Goal: Navigation & Orientation: Find specific page/section

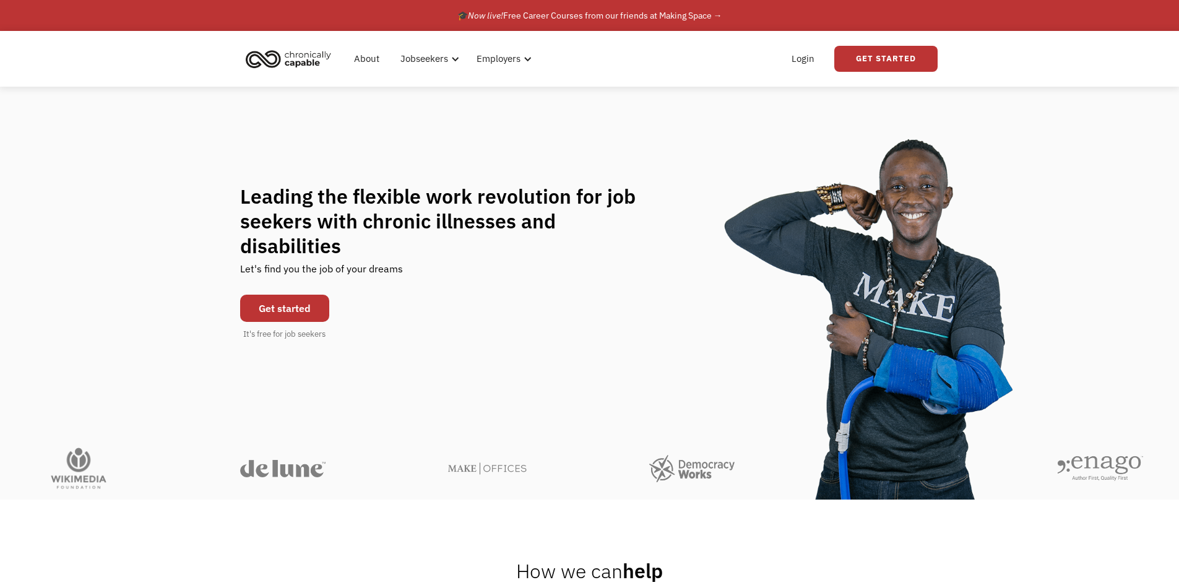
click at [267, 50] on img "home" at bounding box center [288, 58] width 93 height 27
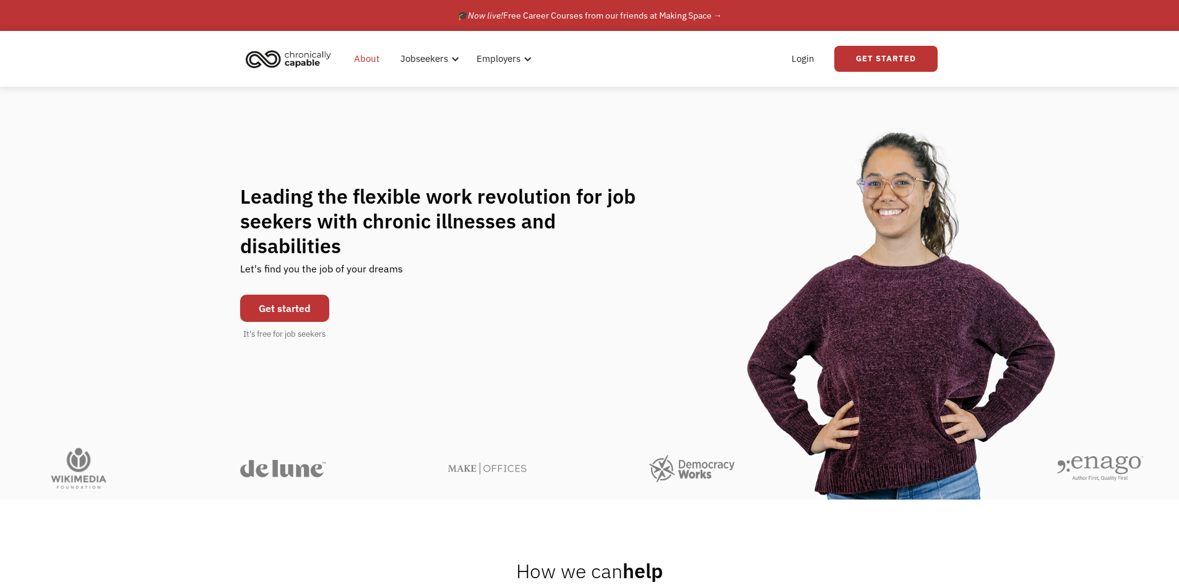
click at [365, 64] on link "About" at bounding box center [367, 59] width 40 height 40
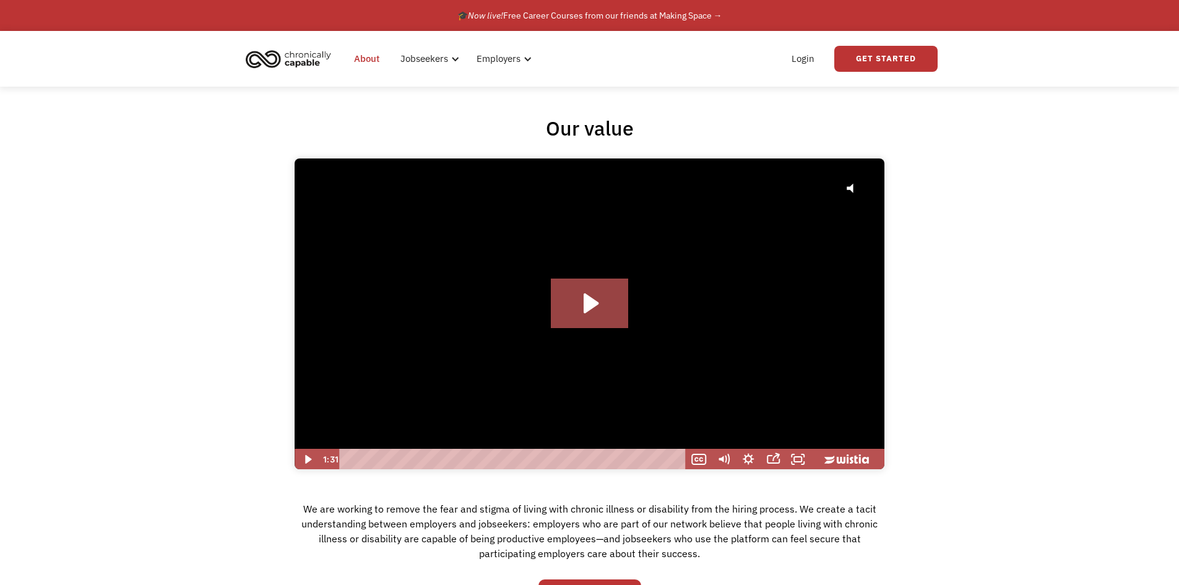
click at [279, 234] on div "Our value Click for sound @keyframes VOLUME_SMALL_WAVE_FLASH { 0% { opacity: 0;…" at bounding box center [589, 364] width 1179 height 497
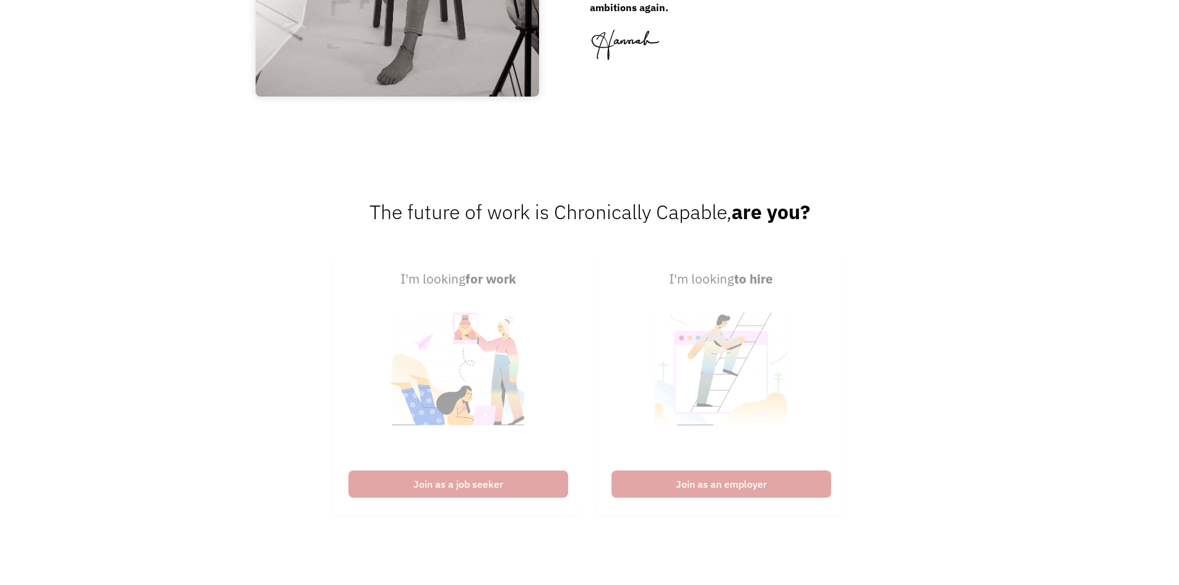
scroll to position [1931, 0]
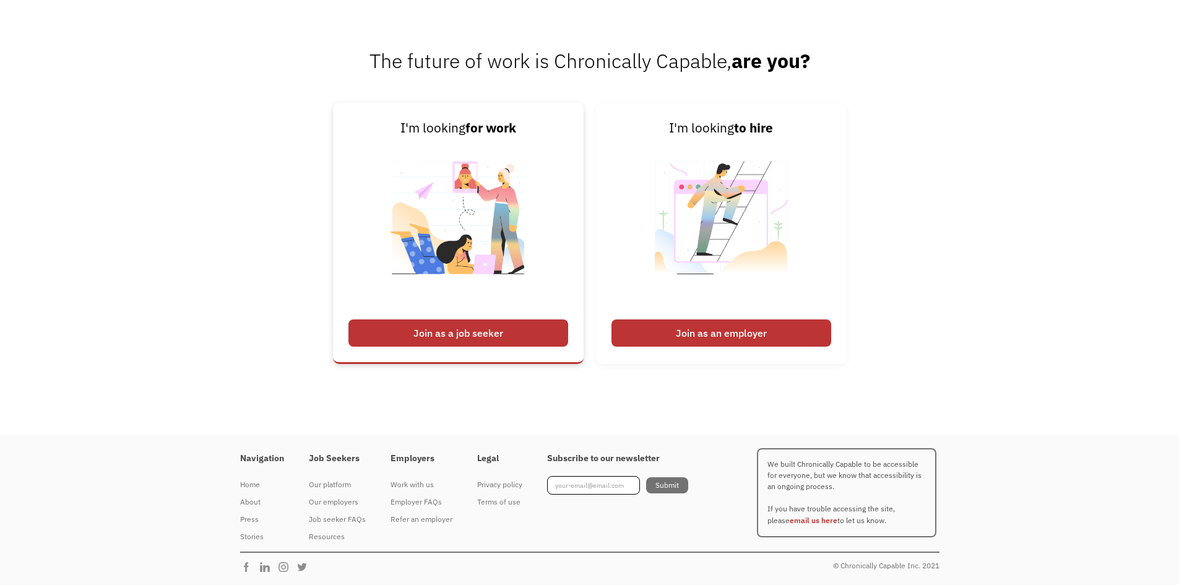
click at [434, 285] on img at bounding box center [458, 225] width 154 height 175
